Goal: Task Accomplishment & Management: Complete application form

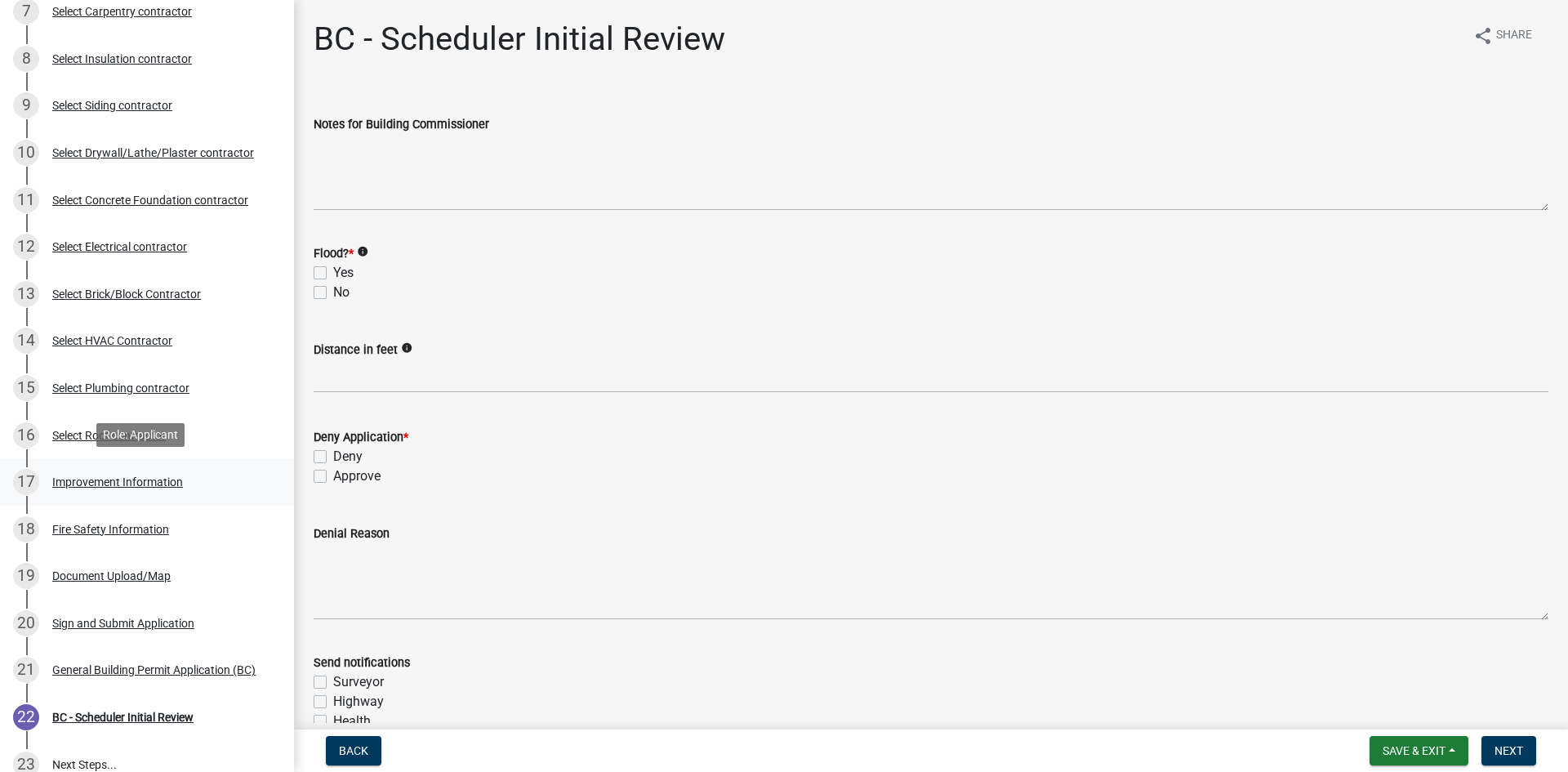
scroll to position [490, 0]
click at [120, 580] on div "19 Document Upload/Map" at bounding box center [140, 574] width 255 height 26
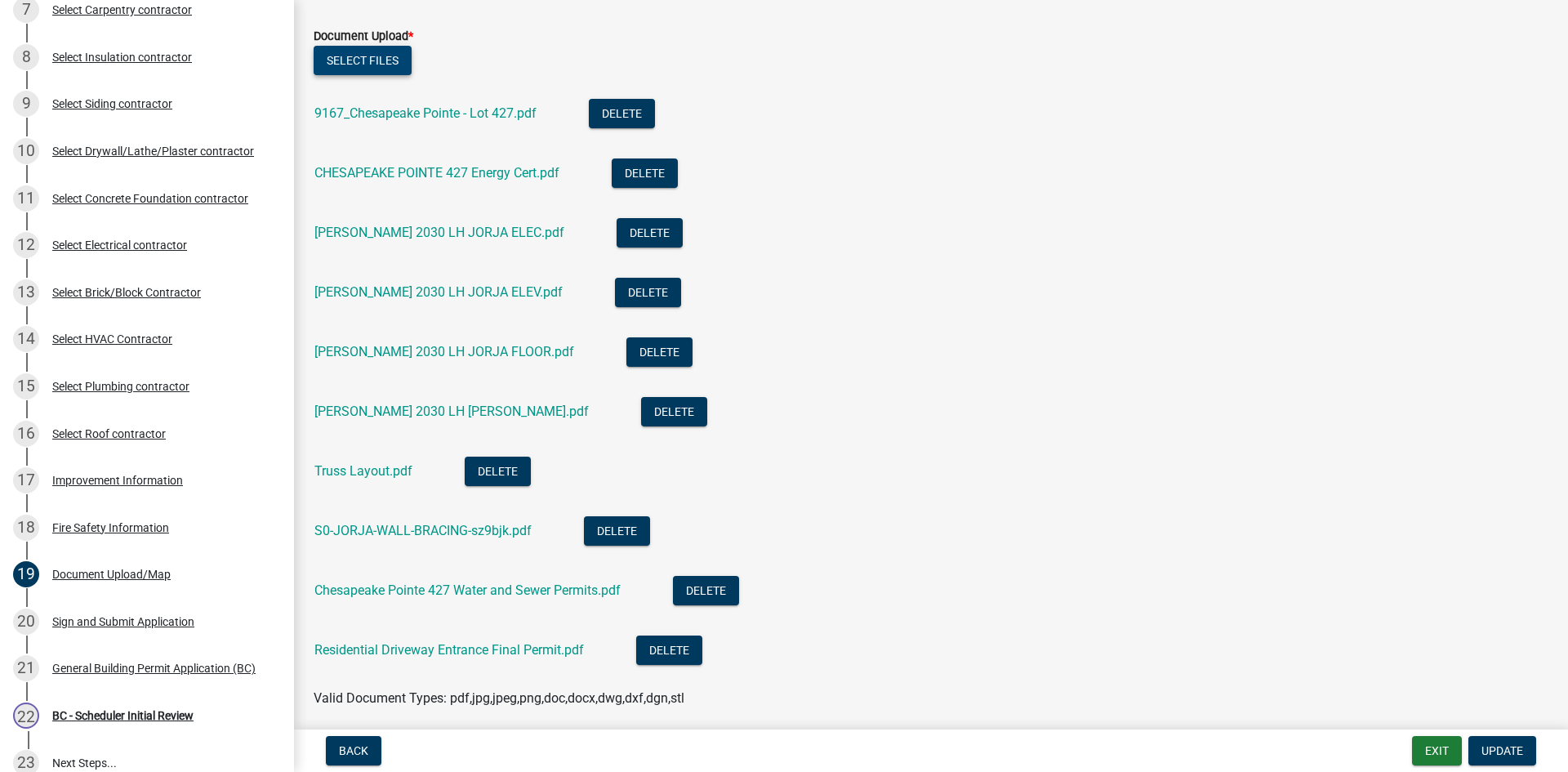
click at [342, 67] on button "Select files" at bounding box center [363, 60] width 98 height 30
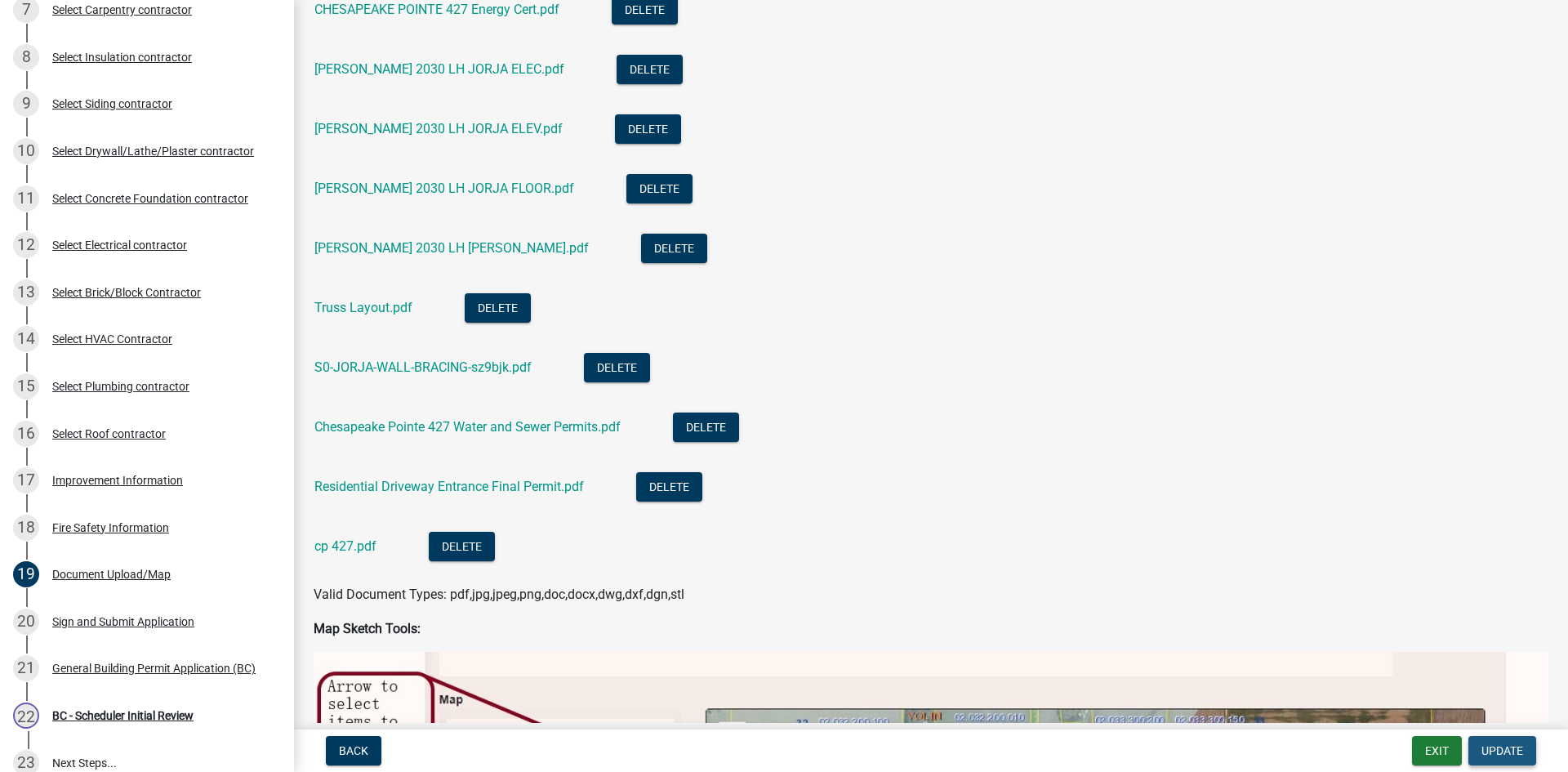
click at [1497, 752] on span "Update" at bounding box center [1501, 750] width 41 height 13
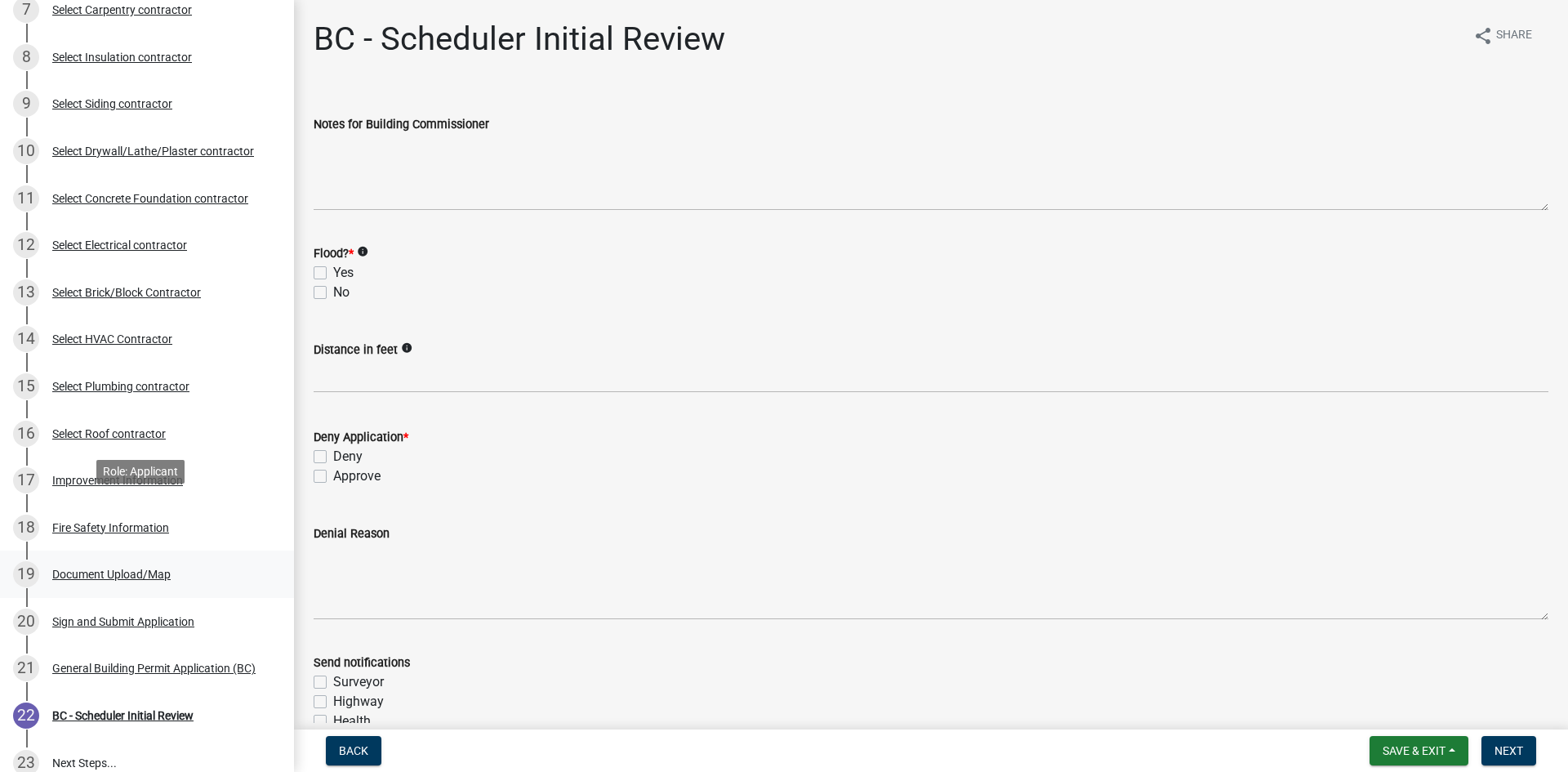
scroll to position [656, 0]
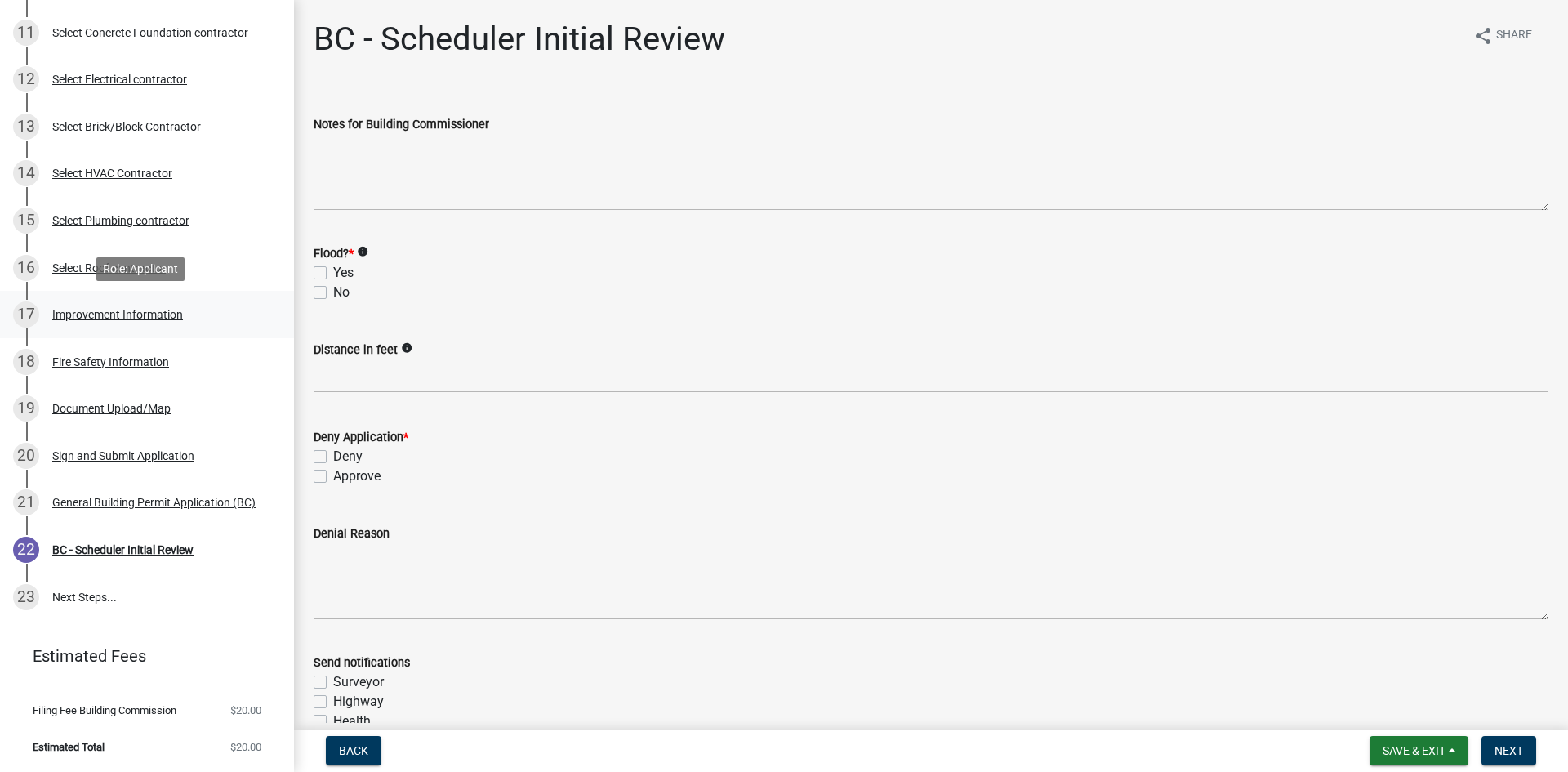
click at [135, 320] on div "Improvement Information" at bounding box center [117, 314] width 130 height 12
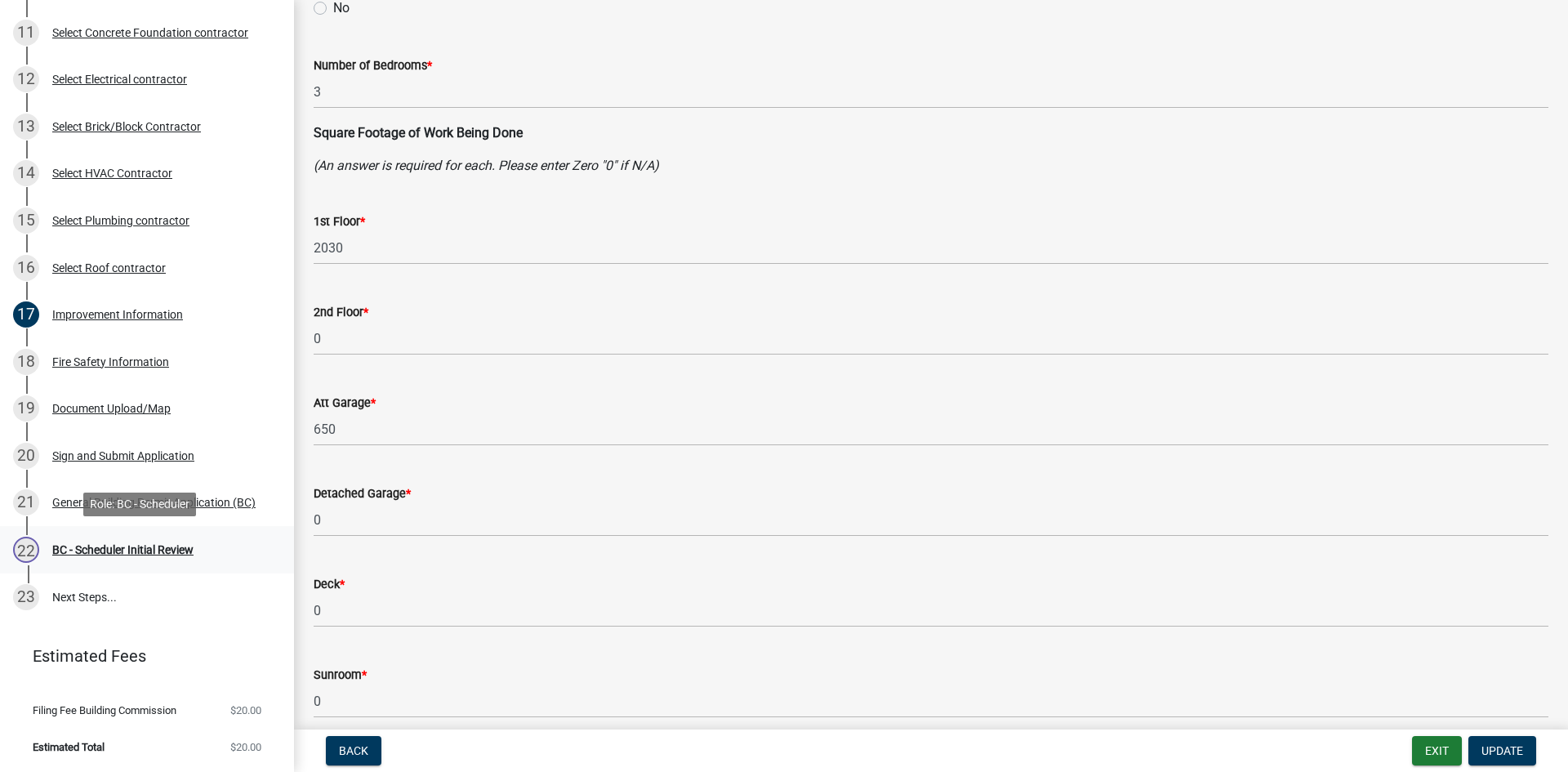
click at [158, 551] on div "BC - Scheduler Initial Review" at bounding box center [122, 549] width 141 height 12
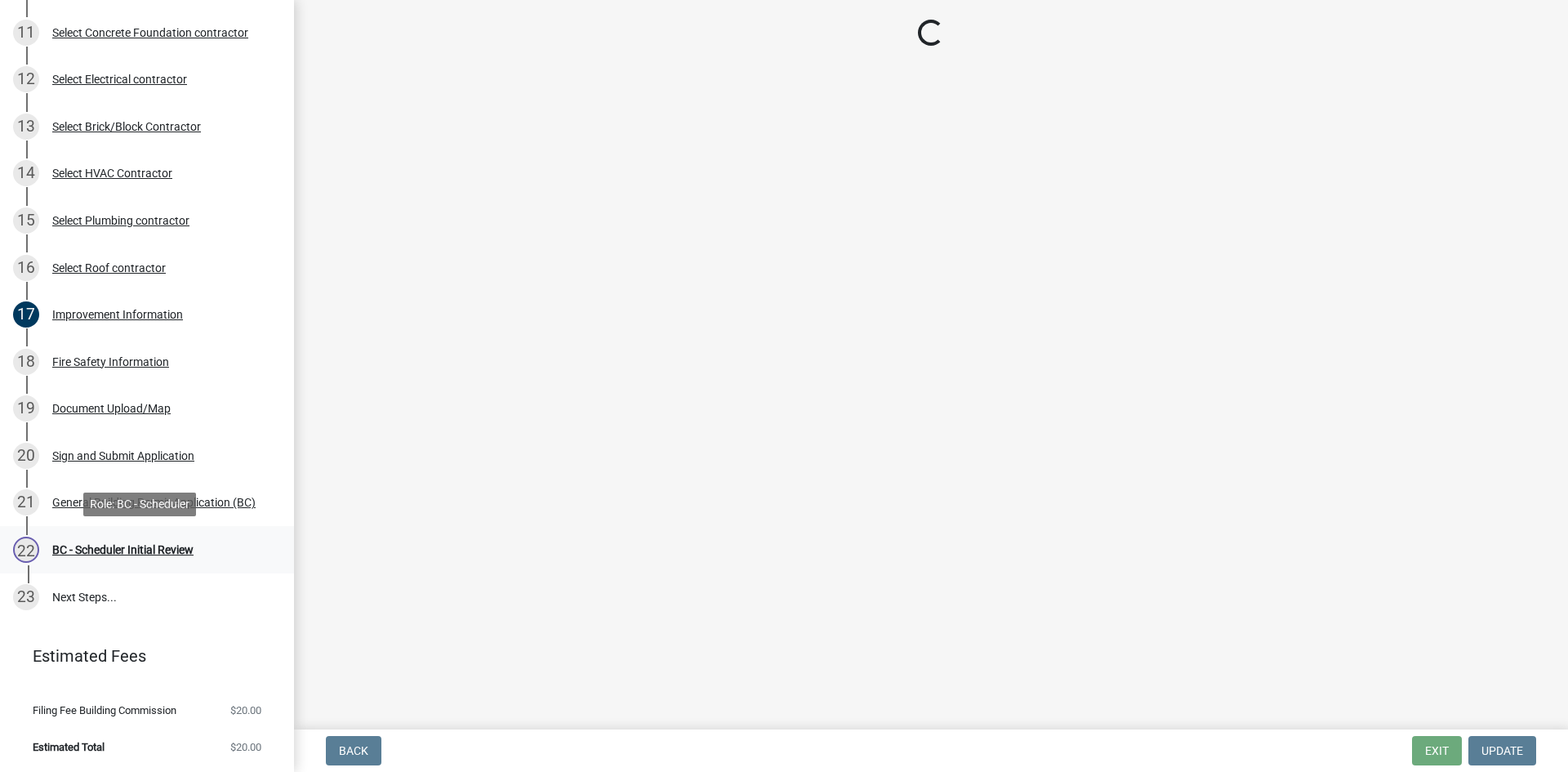
scroll to position [0, 0]
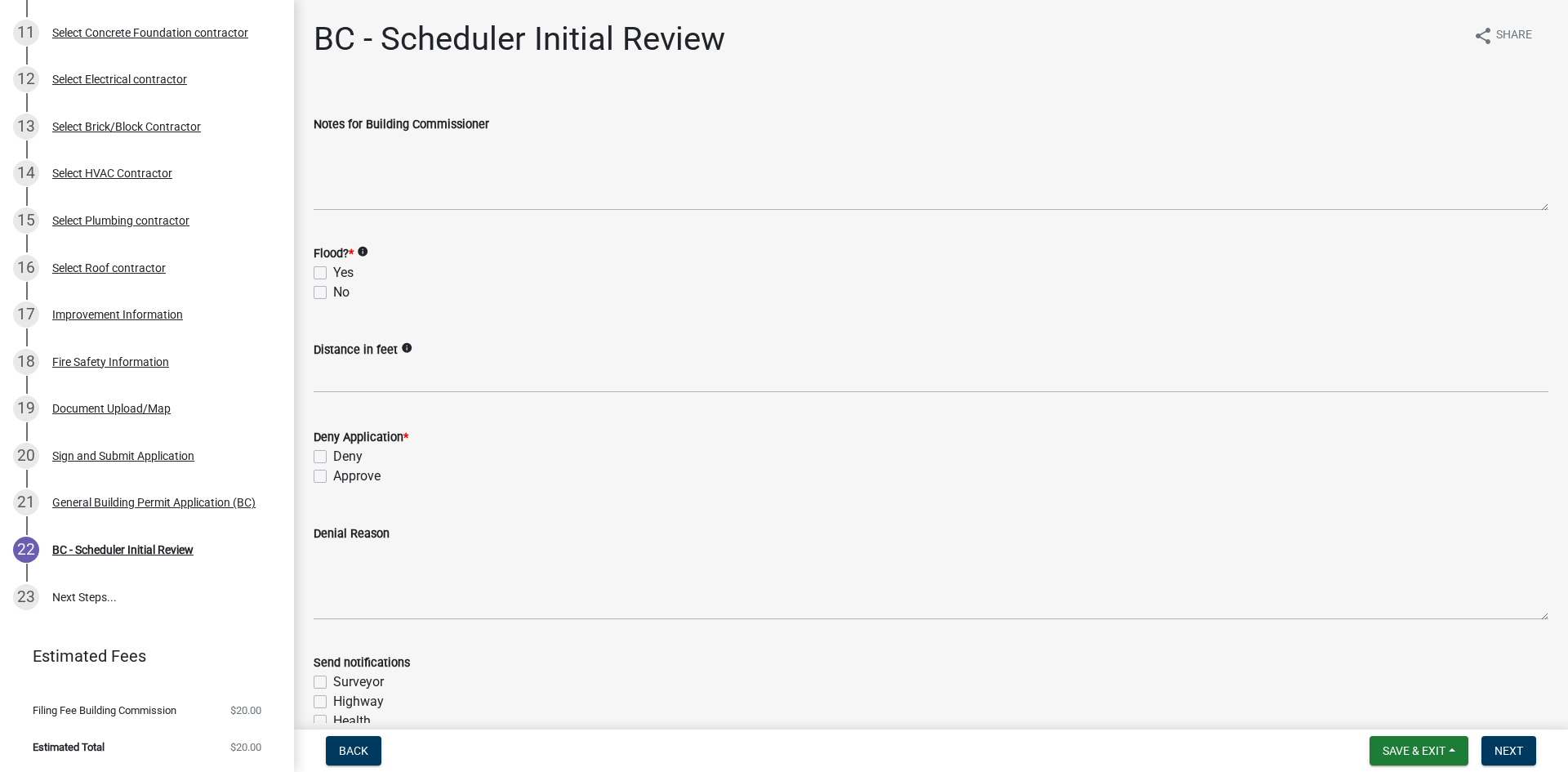
click at [333, 291] on label "No" at bounding box center [341, 292] width 16 height 20
click at [333, 291] on input "No" at bounding box center [338, 288] width 11 height 11
checkbox input "true"
checkbox input "false"
checkbox input "true"
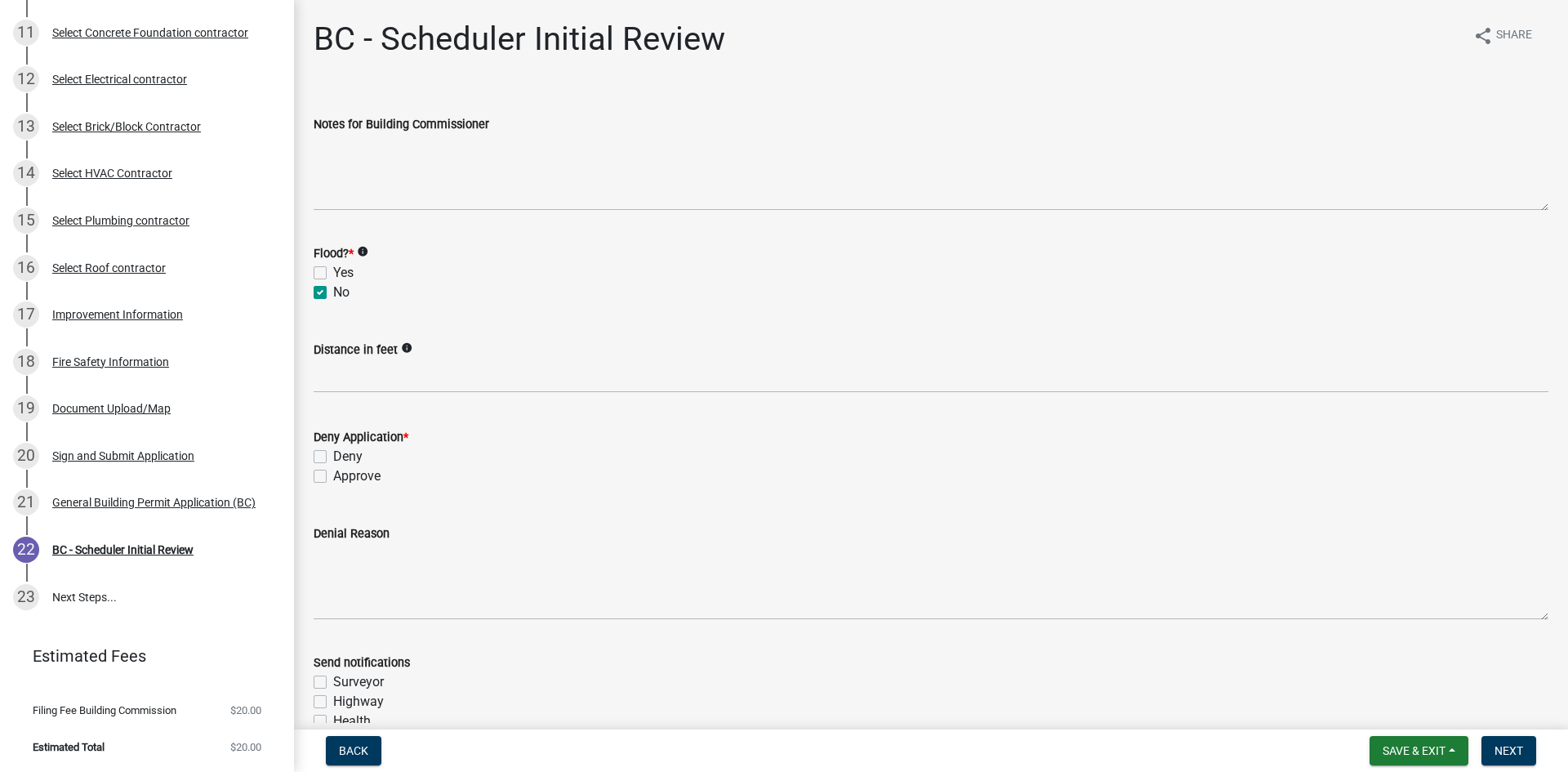
click at [333, 473] on label "Approve" at bounding box center [356, 476] width 48 height 20
click at [333, 473] on input "Approve" at bounding box center [338, 471] width 11 height 11
checkbox input "true"
checkbox input "false"
checkbox input "true"
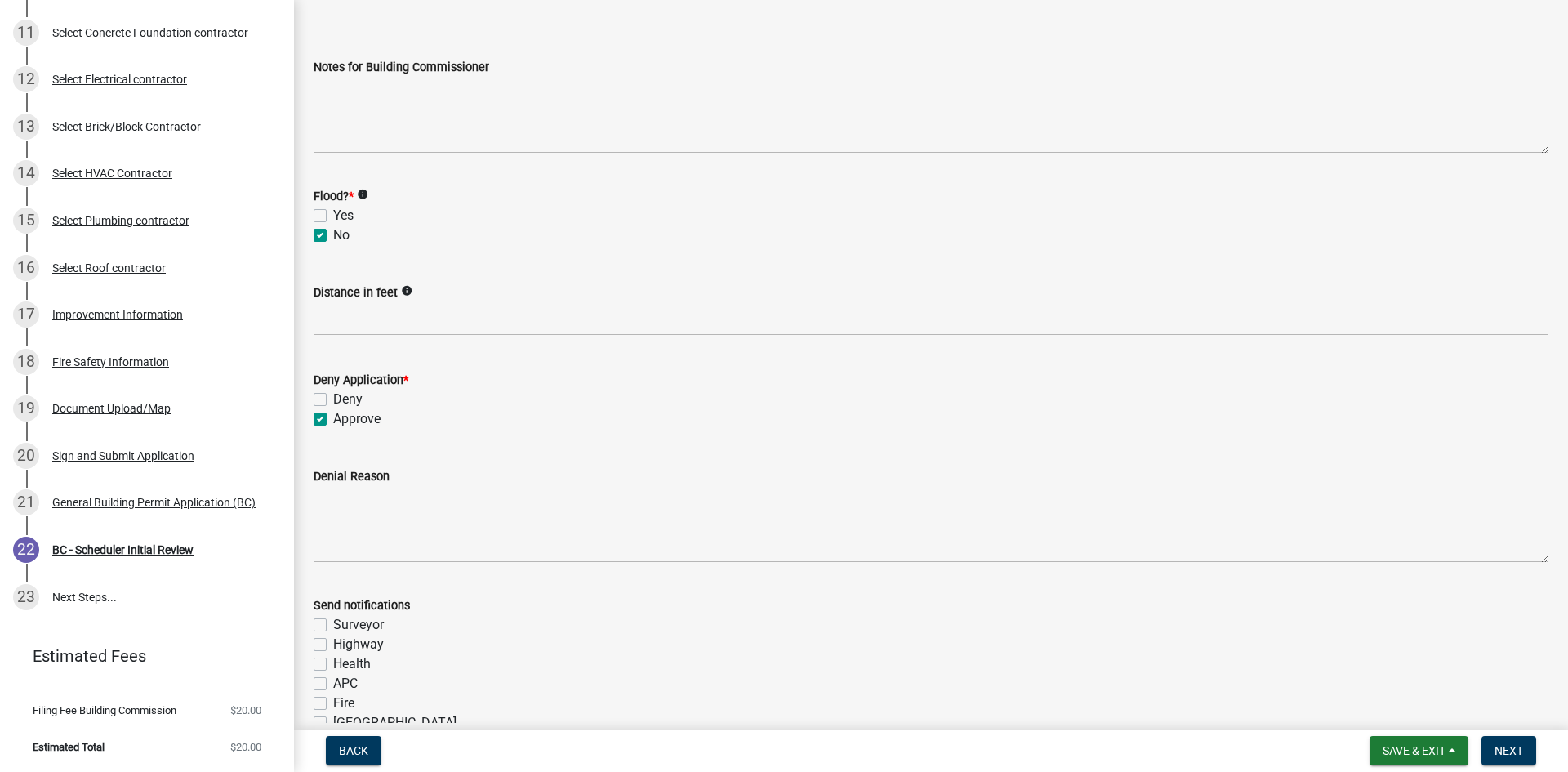
scroll to position [82, 0]
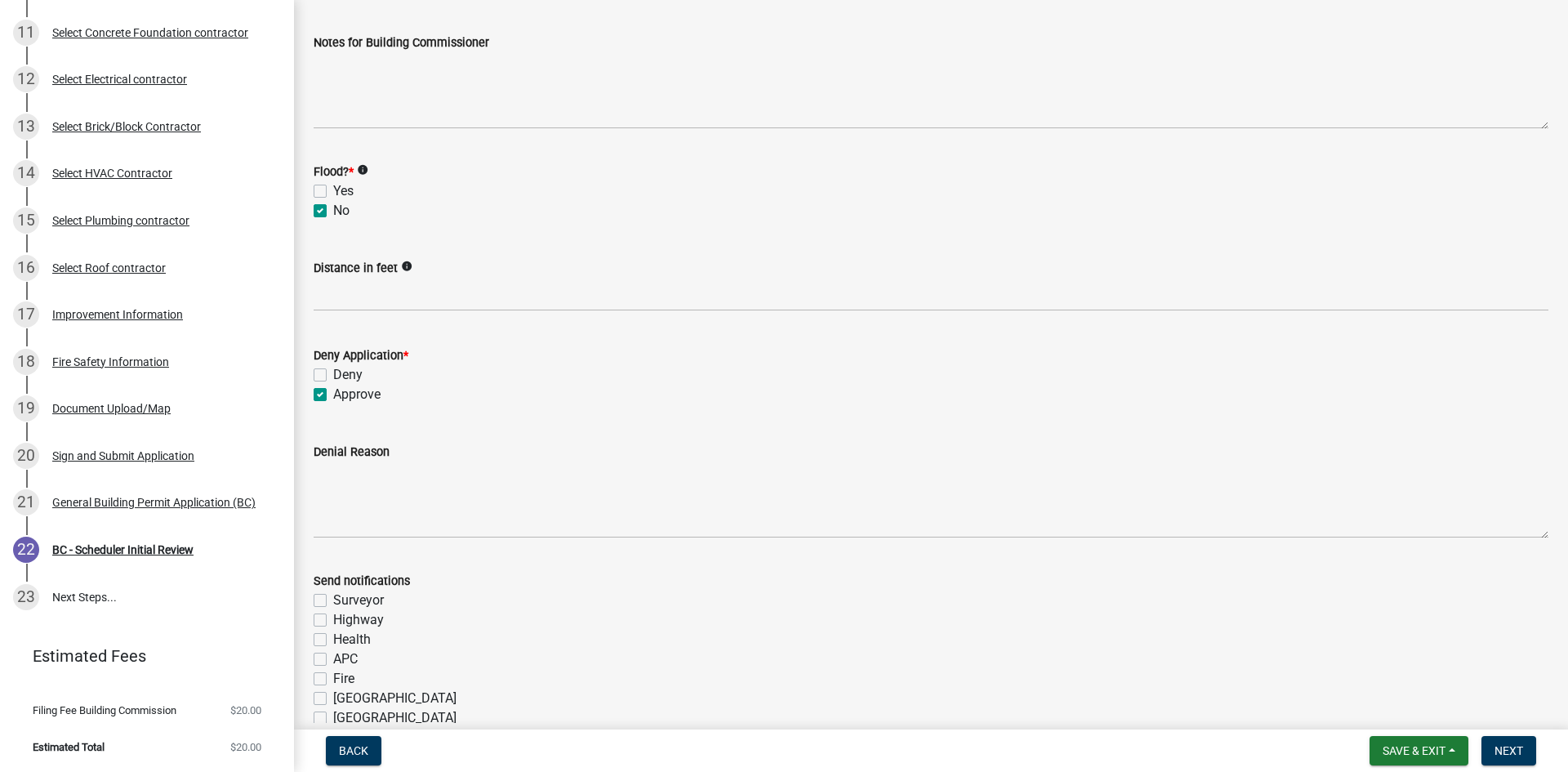
click at [333, 680] on label "Fire" at bounding box center [344, 678] width 22 height 20
click at [333, 679] on input "Fire" at bounding box center [338, 674] width 11 height 11
checkbox input "true"
checkbox input "false"
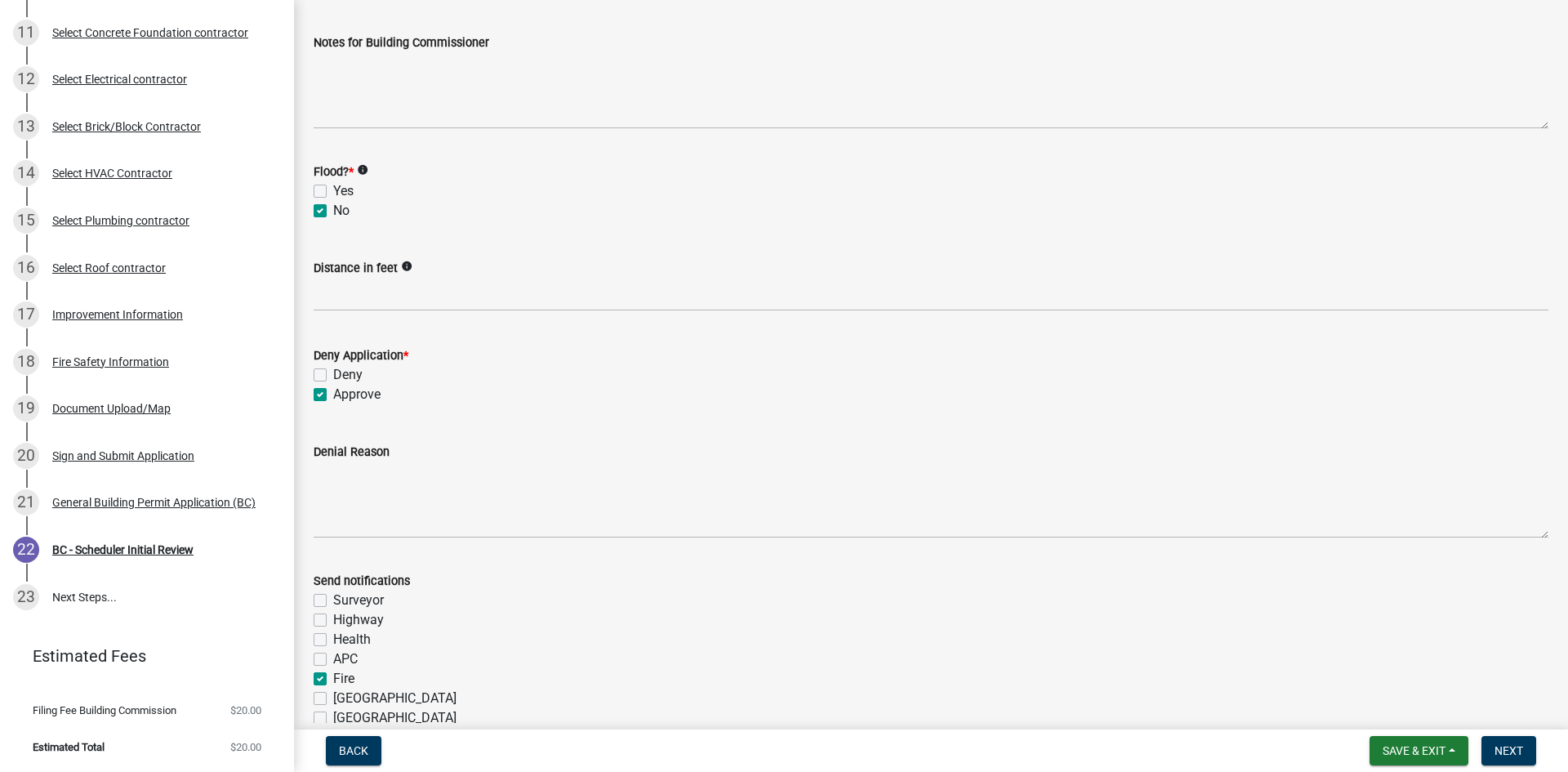
checkbox input "false"
checkbox input "true"
checkbox input "false"
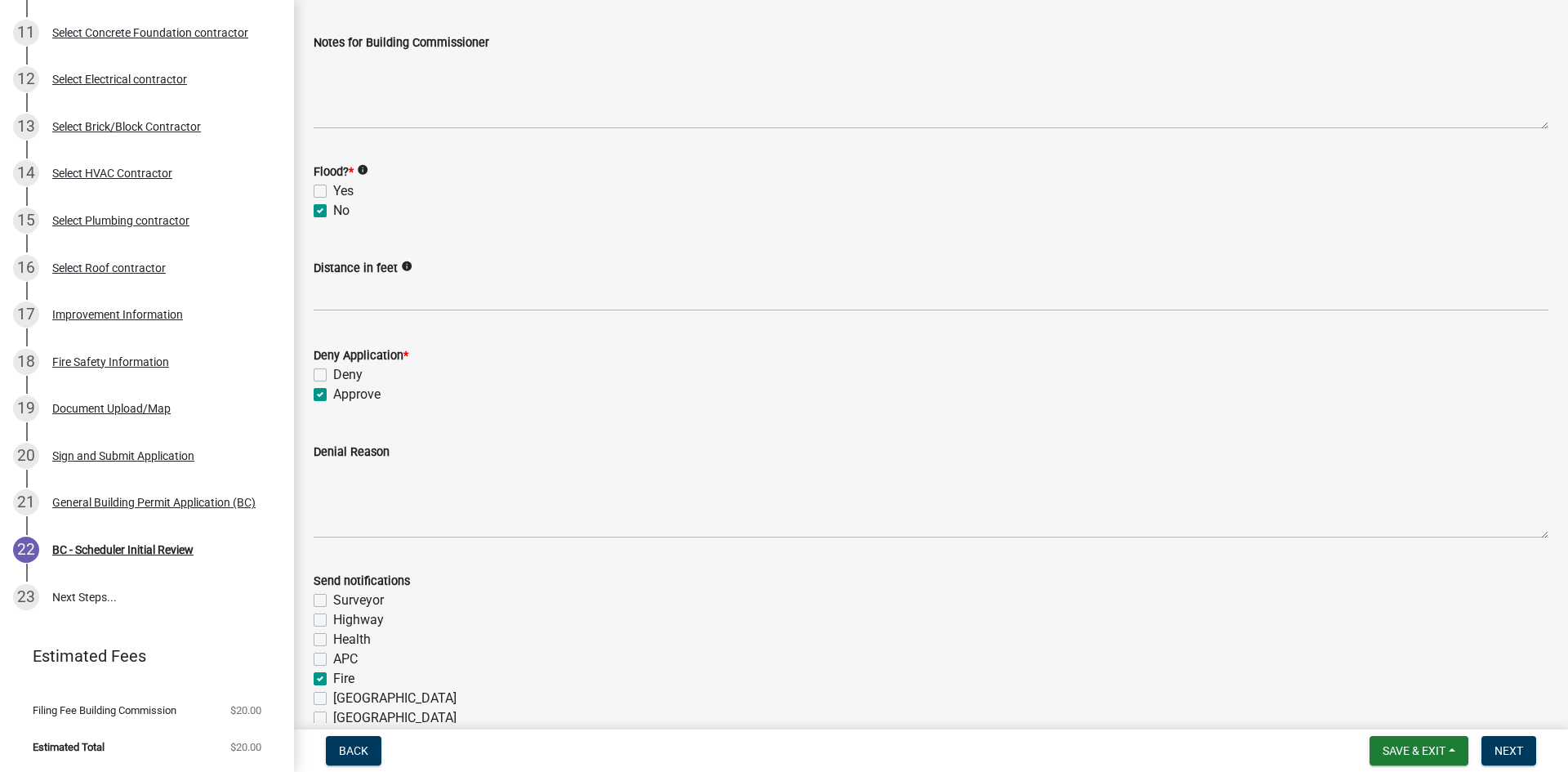
checkbox input "false"
click at [1498, 745] on span "Next" at bounding box center [1509, 750] width 29 height 13
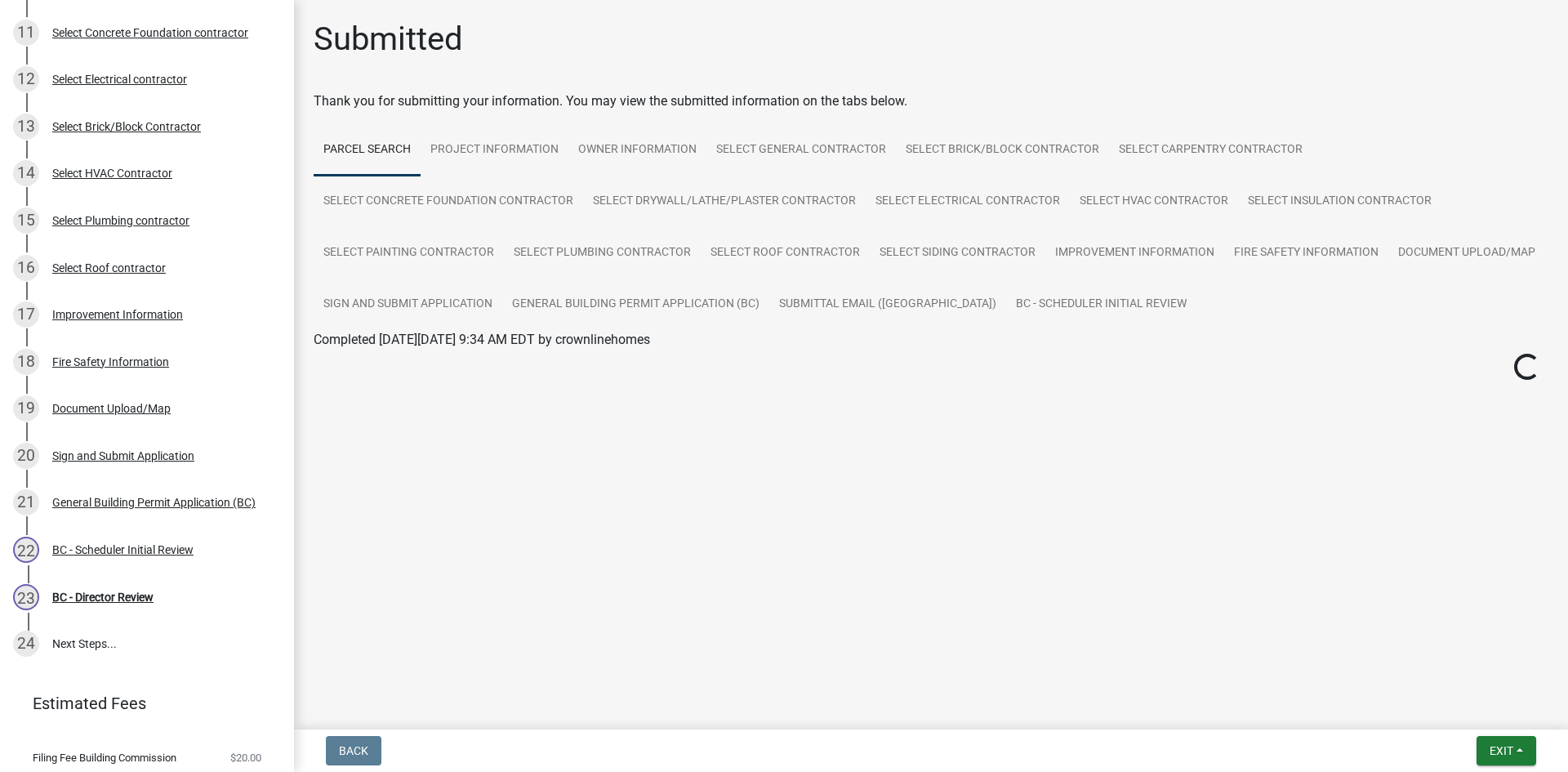
scroll to position [703, 0]
